Goal: Ask a question

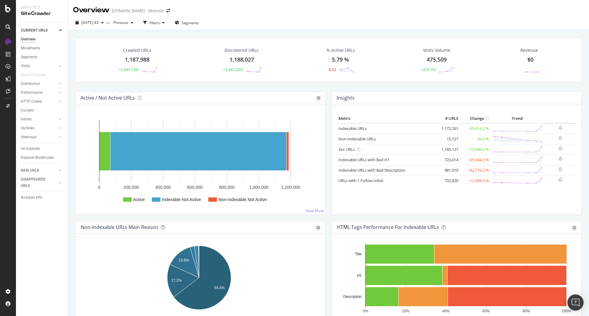
click at [572, 305] on div "Open Intercom Messenger" at bounding box center [576, 303] width 16 height 16
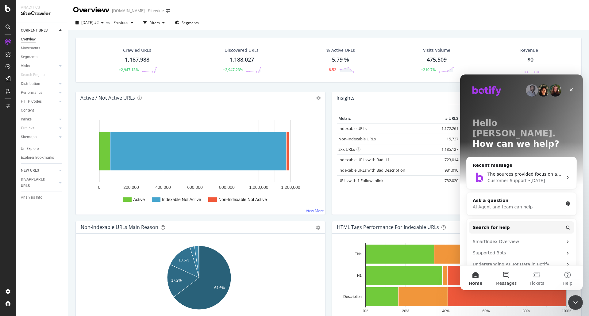
click at [508, 277] on button "Messages" at bounding box center [506, 278] width 31 height 25
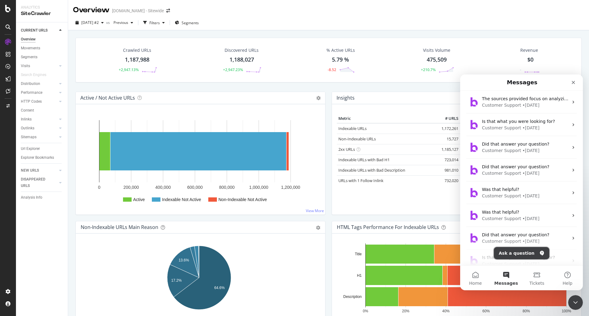
click at [521, 256] on button "Ask a question" at bounding box center [522, 253] width 56 height 12
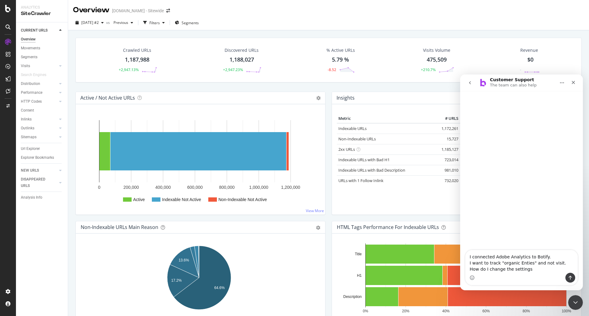
type textarea "I connected Adobe Analytics to Botify. I want to track "organic Enties" and not…"
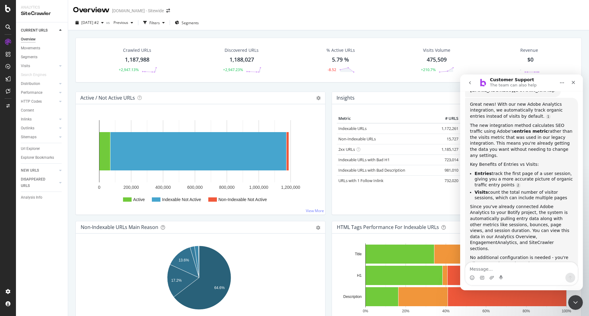
scroll to position [90, 0]
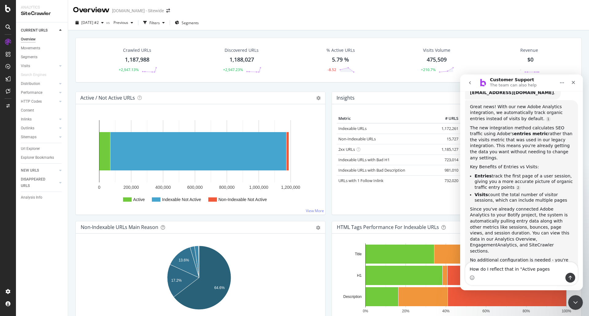
type textarea "How do I reflect that in "Active pages""
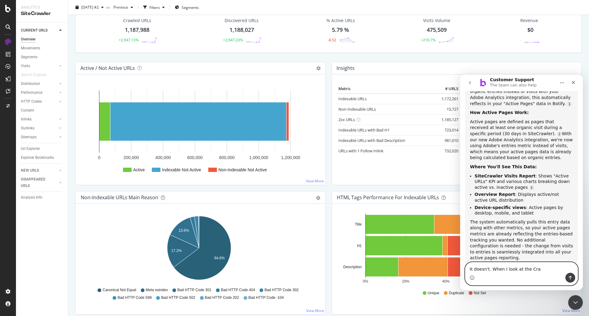
scroll to position [0, 0]
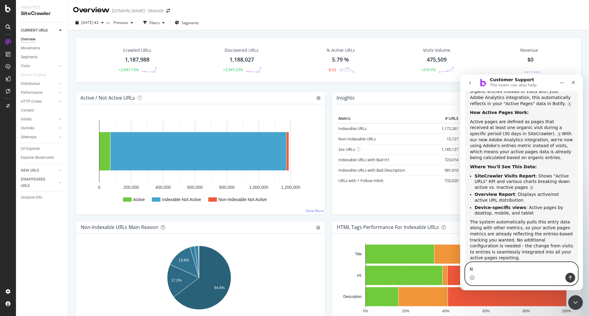
type textarea "No"
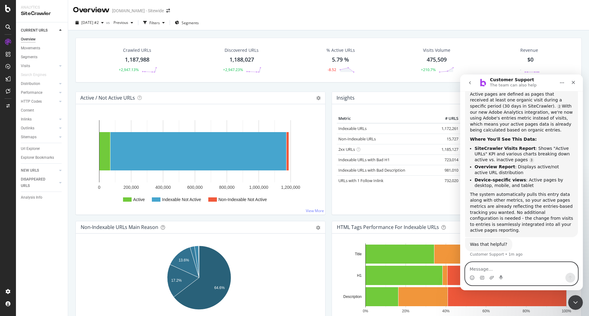
scroll to position [360, 0]
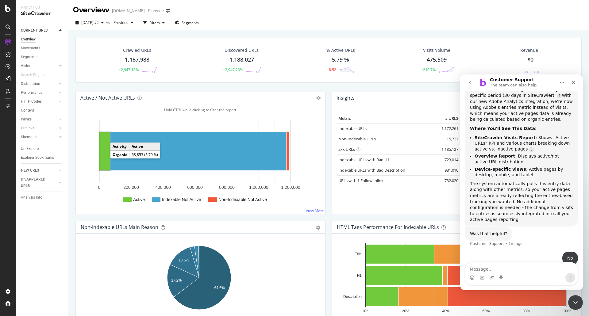
click at [107, 149] on rect "A chart." at bounding box center [104, 151] width 11 height 38
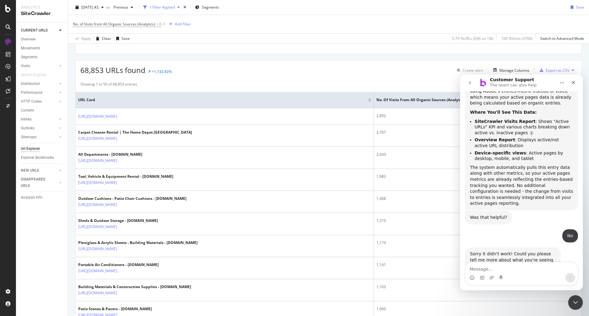
scroll to position [94, 0]
click at [543, 267] on textarea "Message…" at bounding box center [521, 268] width 112 height 10
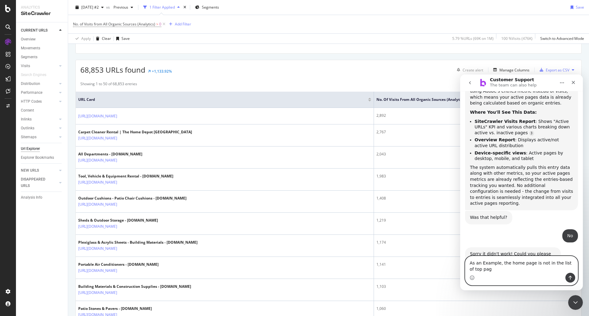
scroll to position [382, 0]
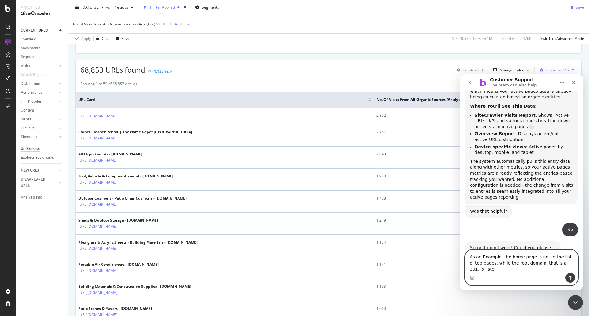
type textarea "As an Example, the home page is not in the list of top pages, while the root do…"
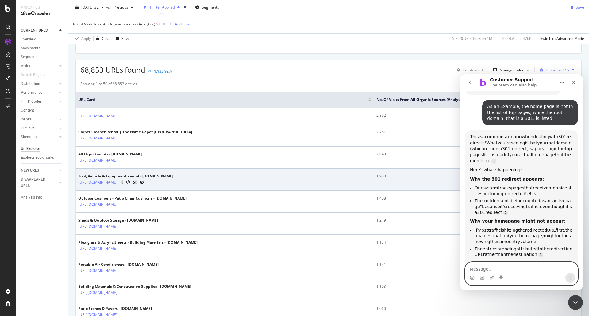
scroll to position [566, 0]
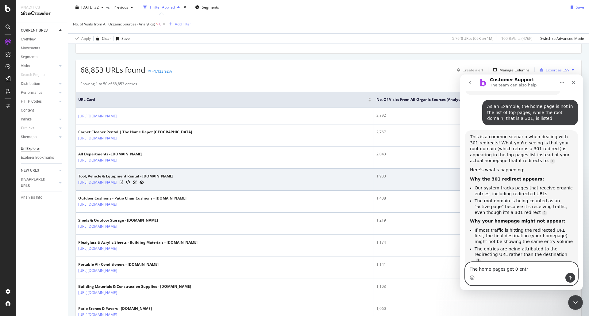
type textarea "The home pages get 0 entry"
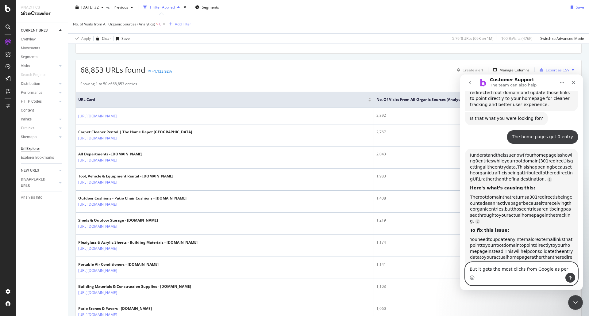
scroll to position [803, 0]
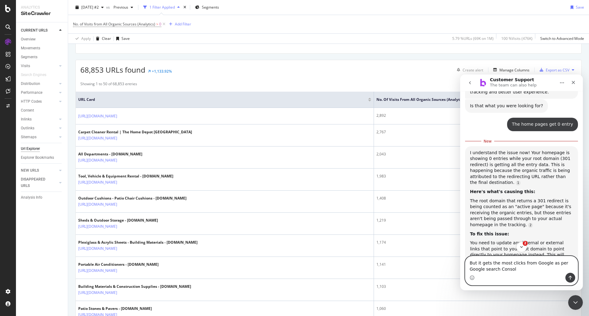
type textarea "But it gets the most clicks from Google as per Google search Console"
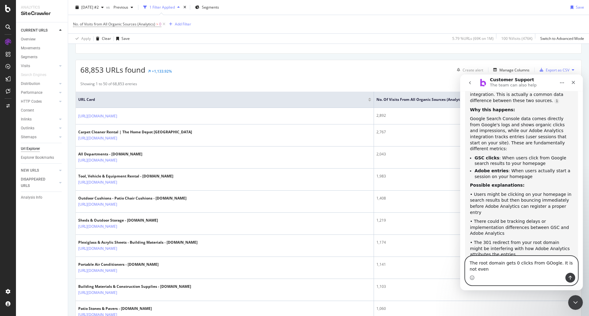
scroll to position [1123, 0]
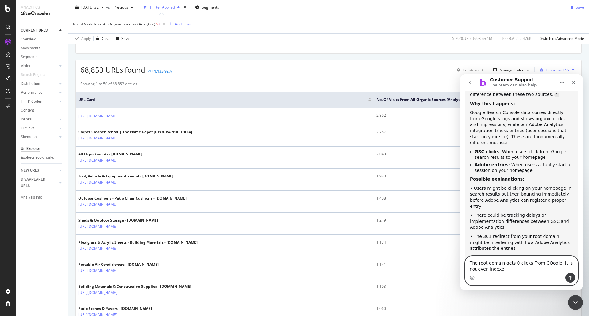
type textarea "The root domain gets 0 clicks From GOogle. It is not even indexed"
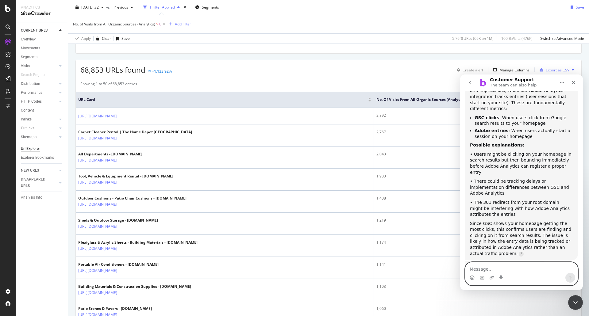
scroll to position [1161, 0]
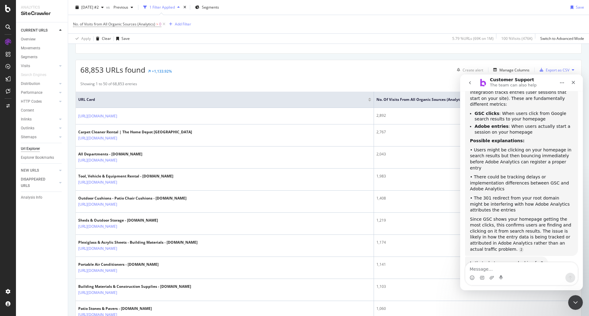
click at [470, 85] on icon "go back" at bounding box center [469, 82] width 5 height 5
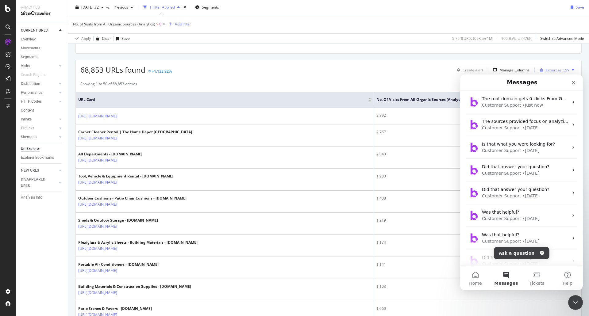
scroll to position [785, 0]
click at [522, 261] on div "• [DATE]" at bounding box center [530, 264] width 17 height 6
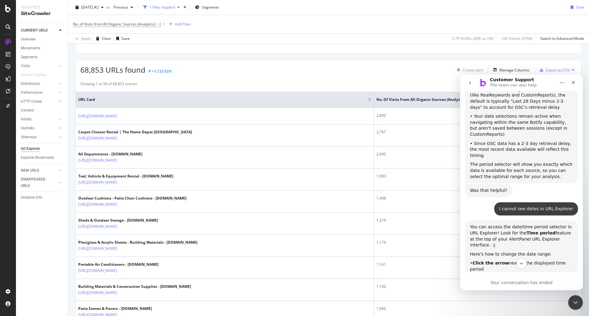
scroll to position [284, 0]
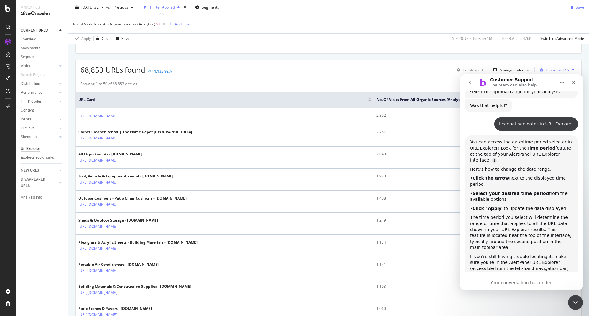
click at [471, 89] on nav "Customer Support The team can also help" at bounding box center [521, 83] width 123 height 17
click at [471, 83] on icon "go back" at bounding box center [469, 82] width 5 height 5
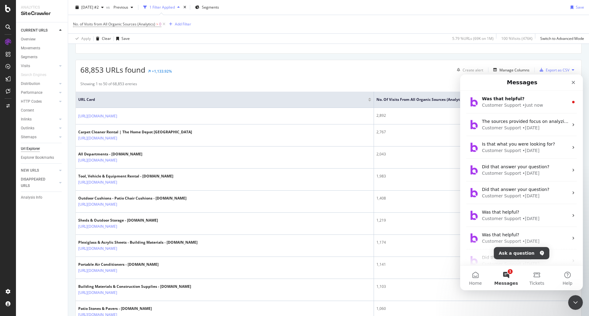
scroll to position [0, 0]
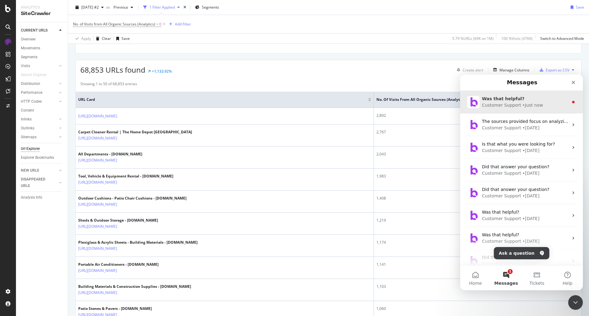
click at [538, 103] on div "Customer Support • Just now" at bounding box center [525, 105] width 87 height 6
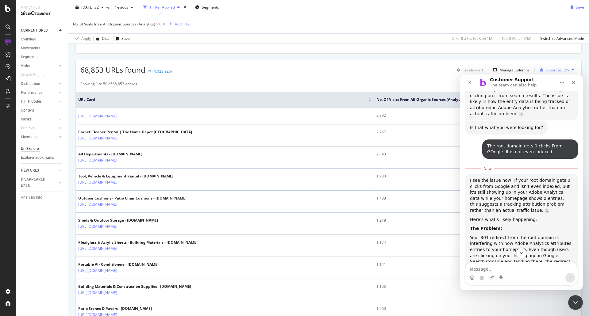
scroll to position [1299, 0]
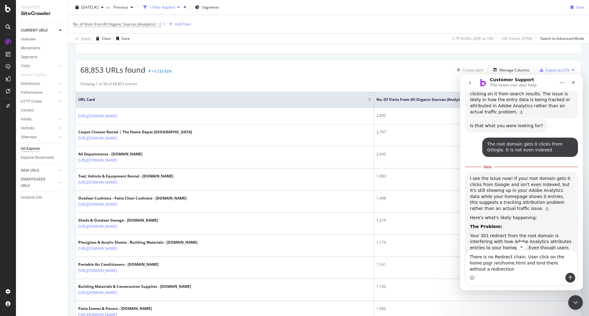
click at [570, 264] on textarea "There is no Redirect chain. User click on the home psgr /en/home.html and lsnd …" at bounding box center [521, 261] width 112 height 23
click at [518, 270] on textarea "There is no Redirect chain. User click on the home page ca//en/home.html and ls…" at bounding box center [521, 261] width 112 height 23
type textarea "There is no Redirect chain. User click on the home page ca//en/home.html and la…"
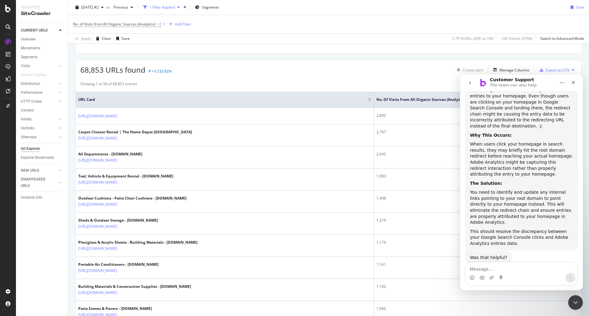
scroll to position [0, 0]
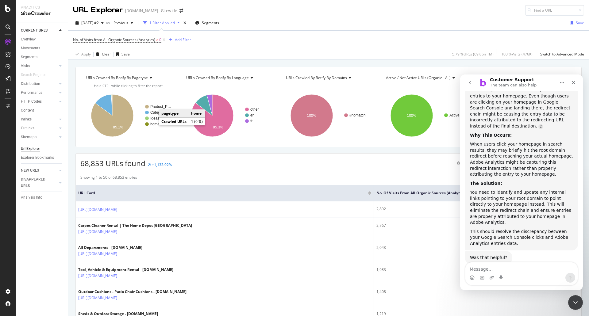
click at [146, 123] on circle "A chart." at bounding box center [147, 124] width 4 height 4
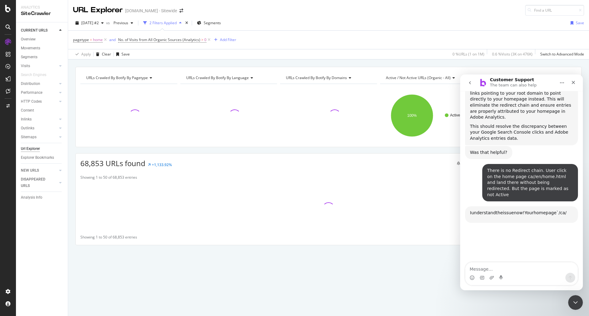
scroll to position [1549, 0]
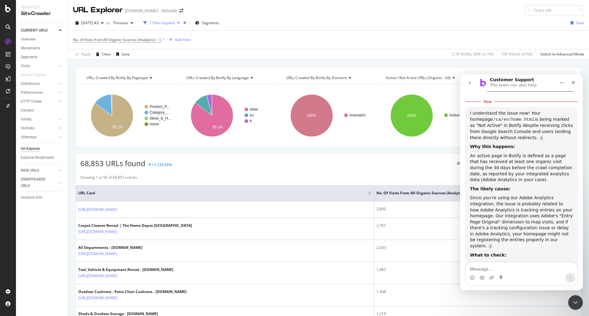
scroll to position [1678, 0]
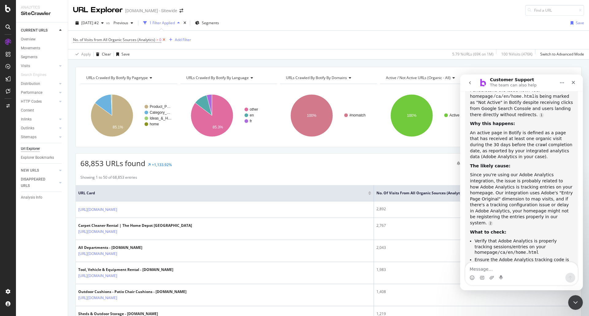
click at [163, 39] on icon at bounding box center [163, 40] width 5 height 6
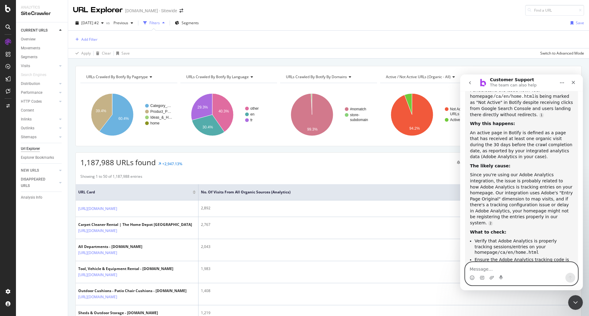
click at [516, 270] on textarea "Message…" at bounding box center [521, 268] width 112 height 10
click at [576, 305] on icon "Close Intercom Messenger" at bounding box center [574, 301] width 7 height 7
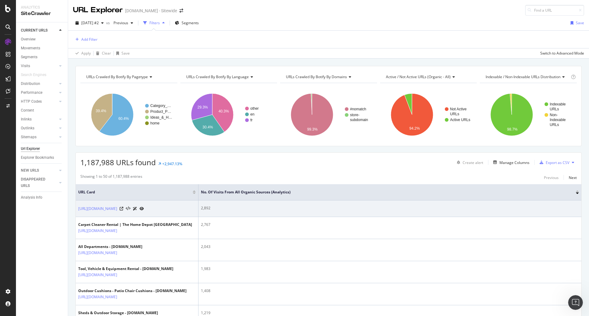
scroll to position [1668, 0]
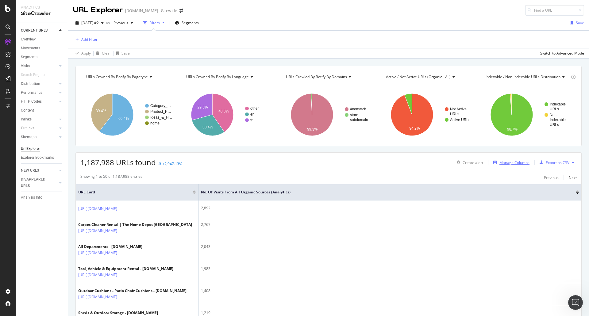
click at [493, 164] on icon "button" at bounding box center [495, 163] width 4 height 4
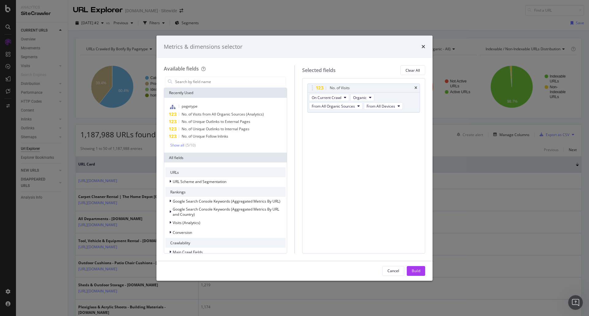
click at [258, 75] on div "Available fields Recently Used pagetype No. of Visits from All Organic Sources …" at bounding box center [229, 159] width 131 height 188
click at [254, 86] on input "modal" at bounding box center [230, 81] width 111 height 9
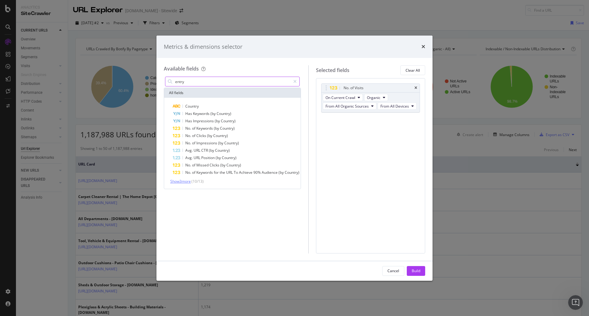
type input "entry"
click at [176, 181] on span "Show 3 more" at bounding box center [180, 181] width 21 height 5
click at [197, 79] on input "entry" at bounding box center [233, 81] width 116 height 9
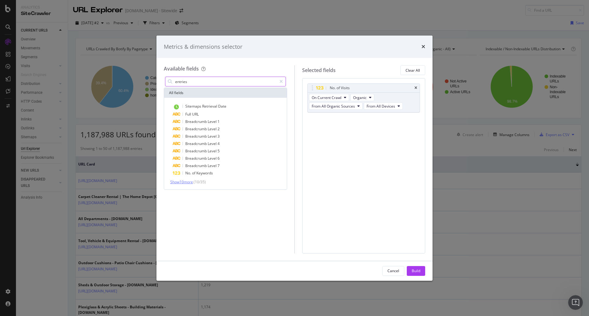
type input "entries"
click at [189, 181] on span "Show 10 more" at bounding box center [181, 181] width 23 height 5
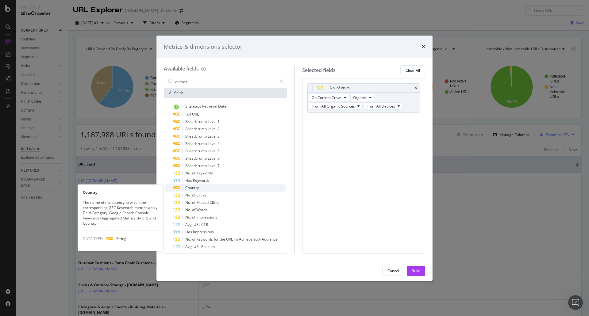
scroll to position [10, 0]
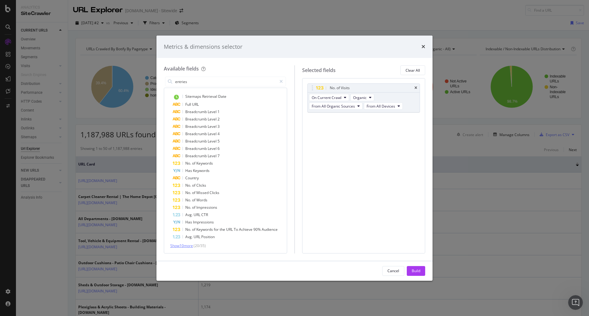
click at [185, 245] on span "Show 10 more" at bounding box center [181, 245] width 23 height 5
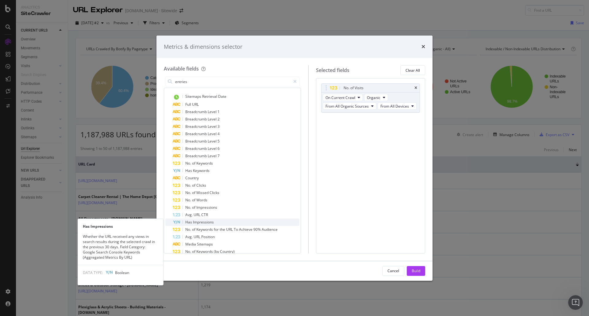
scroll to position [83, 0]
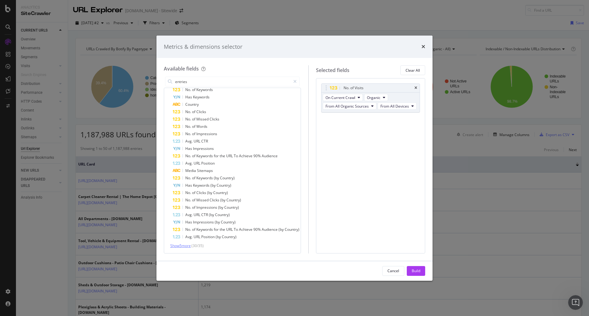
click at [178, 245] on span "Show 5 more" at bounding box center [180, 245] width 21 height 5
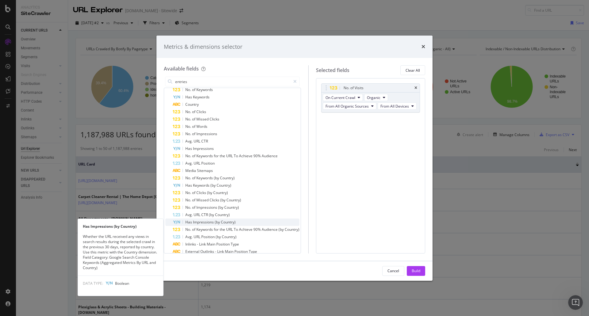
scroll to position [113, 0]
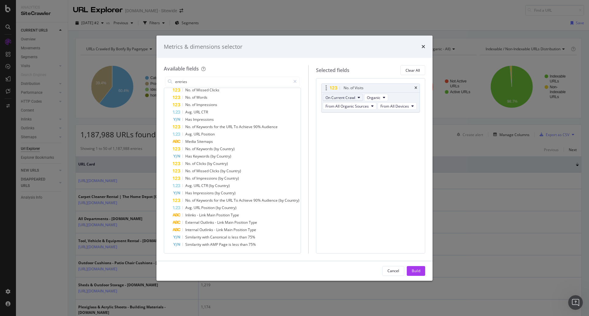
click at [360, 97] on icon "modal" at bounding box center [359, 98] width 2 height 4
click at [388, 99] on button "Organic" at bounding box center [376, 97] width 24 height 7
click at [374, 105] on icon "modal" at bounding box center [372, 106] width 2 height 4
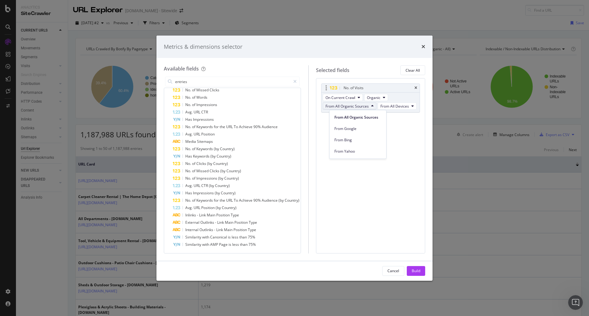
click at [374, 105] on icon "modal" at bounding box center [372, 106] width 2 height 4
click at [411, 108] on icon "modal" at bounding box center [412, 106] width 2 height 4
click at [503, 271] on div "Metrics & dimensions selector Available fields entries All fields Sitemaps Retr…" at bounding box center [294, 158] width 589 height 316
